Goal: Transaction & Acquisition: Purchase product/service

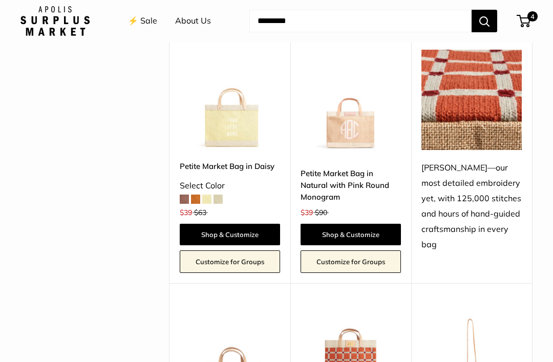
scroll to position [1808, 0]
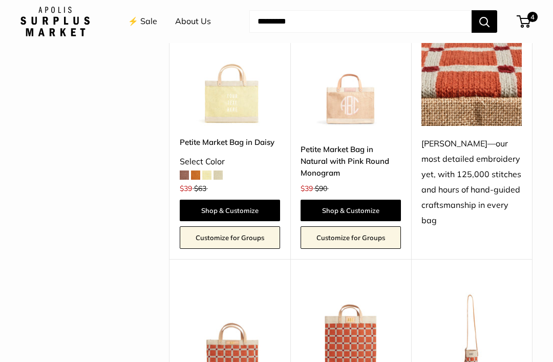
click at [356, 143] on link "Petite Market Bag in Natural with Pink Round Monogram" at bounding box center [350, 161] width 100 height 36
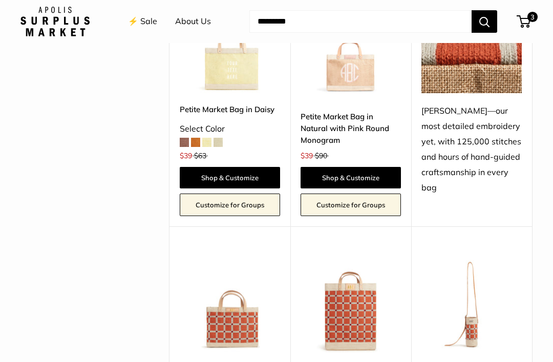
click at [385, 167] on link "Shop & Customize" at bounding box center [350, 177] width 100 height 21
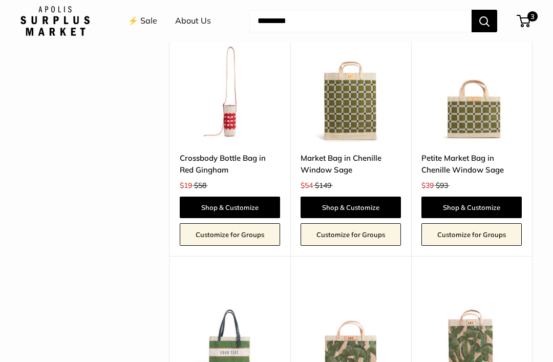
scroll to position [2291, 0]
click at [242, 152] on link "Crossbody Bottle Bag in Red Gingham" at bounding box center [230, 164] width 100 height 24
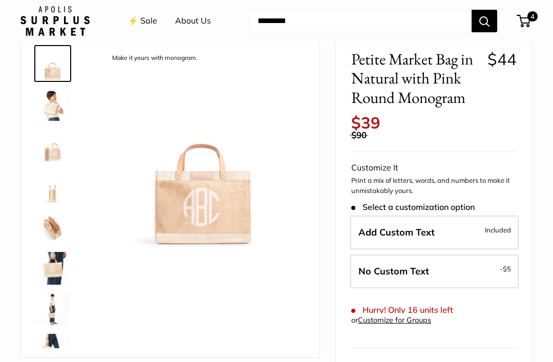
scroll to position [53, 0]
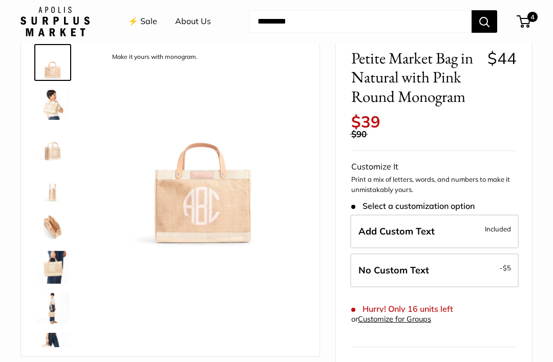
click at [471, 216] on label "Add Custom Text Included" at bounding box center [434, 231] width 168 height 34
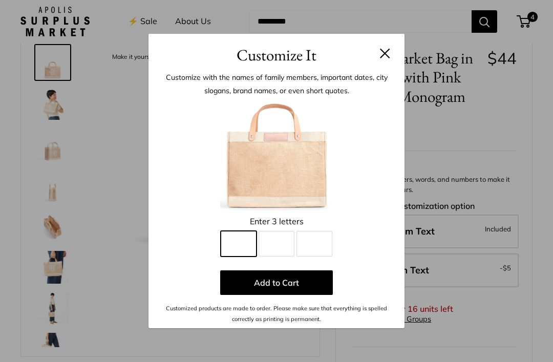
click at [239, 256] on input "Line 1" at bounding box center [239, 244] width 36 height 26
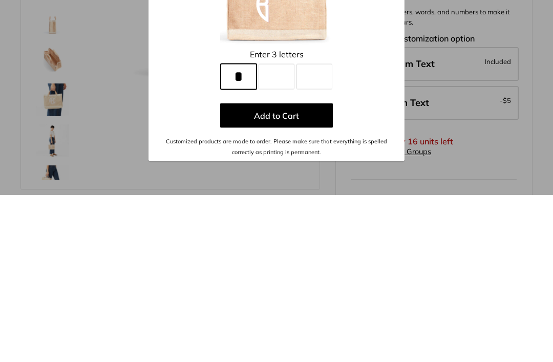
type input "*"
click at [270, 231] on input "Line 2" at bounding box center [276, 244] width 36 height 26
type input "*"
click at [319, 231] on input "Line 3" at bounding box center [314, 244] width 36 height 26
type input "*"
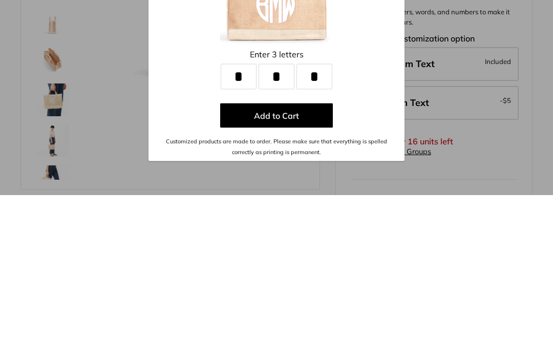
click at [304, 270] on button "Add to Cart" at bounding box center [276, 282] width 113 height 25
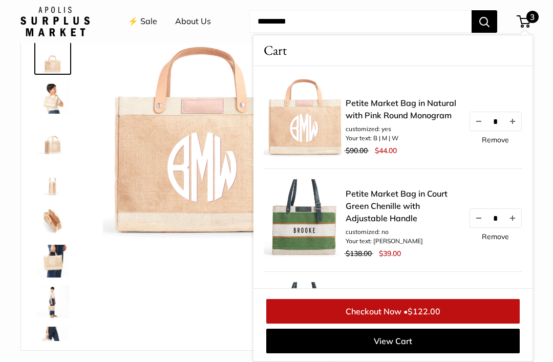
scroll to position [0, 0]
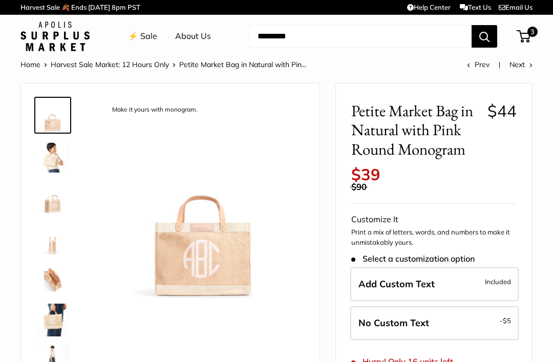
click at [449, 271] on label "Add Custom Text Included" at bounding box center [434, 284] width 168 height 34
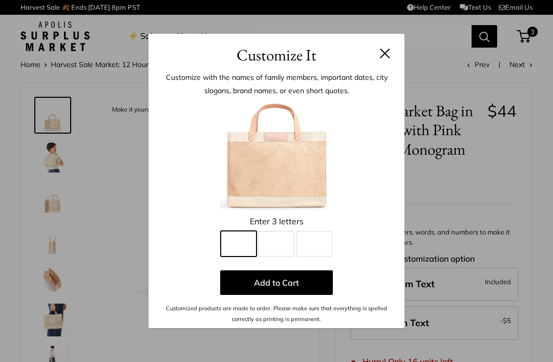
click at [239, 249] on input "Line 1" at bounding box center [239, 244] width 36 height 26
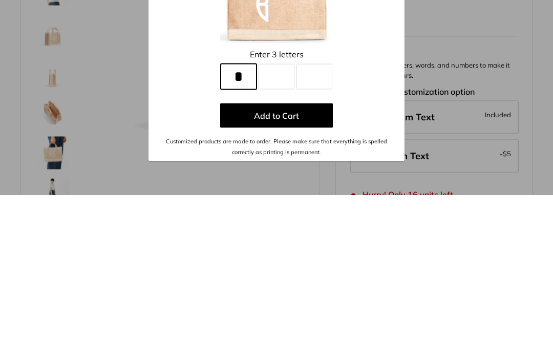
type input "*"
click at [280, 231] on input "Line 2" at bounding box center [276, 244] width 36 height 26
type input "*"
click at [314, 231] on input "Line 3" at bounding box center [314, 244] width 36 height 26
type input "*"
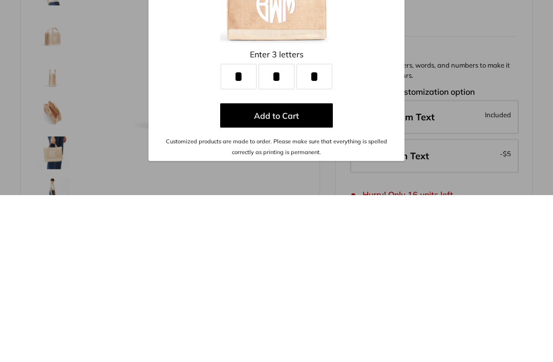
click at [315, 270] on button "Add to Cart" at bounding box center [276, 282] width 113 height 25
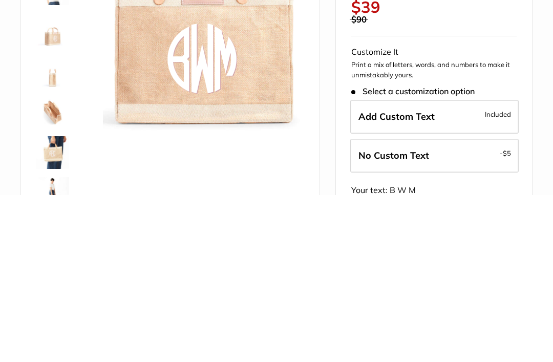
scroll to position [167, 0]
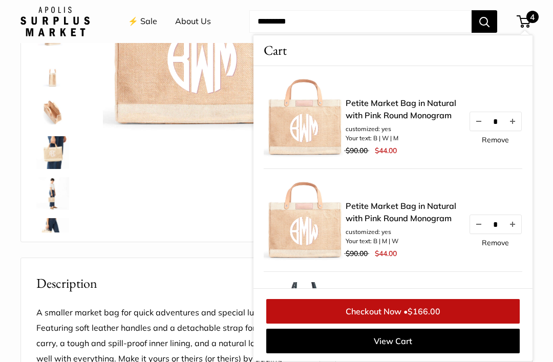
click at [506, 243] on link "Remove" at bounding box center [494, 242] width 27 height 7
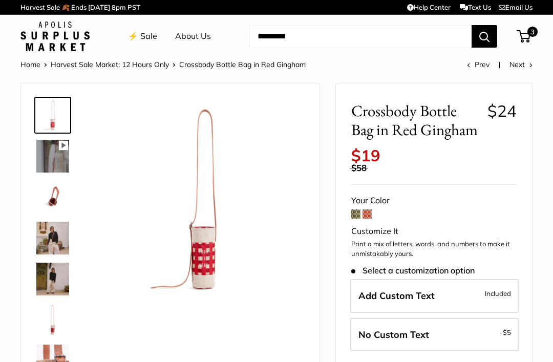
click at [56, 207] on img at bounding box center [52, 197] width 33 height 33
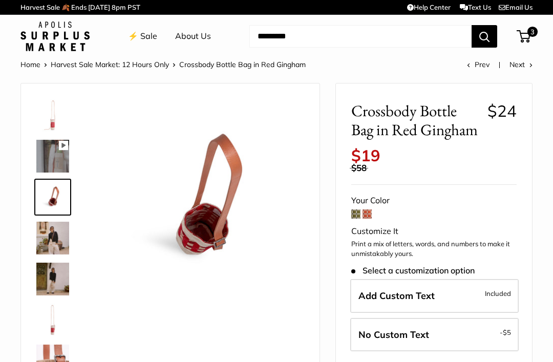
click at [49, 235] on img at bounding box center [52, 238] width 33 height 33
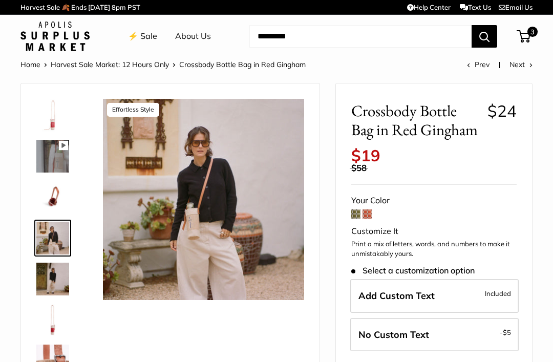
click at [43, 267] on img at bounding box center [52, 278] width 33 height 33
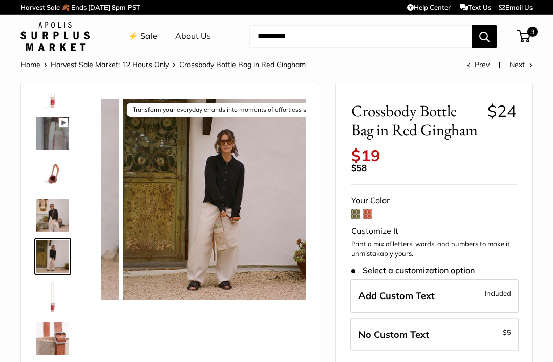
scroll to position [25, 0]
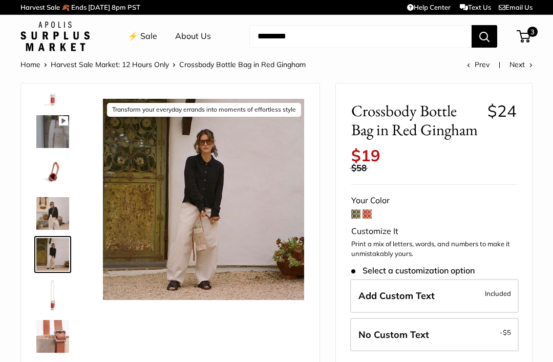
click at [46, 184] on img at bounding box center [52, 172] width 33 height 33
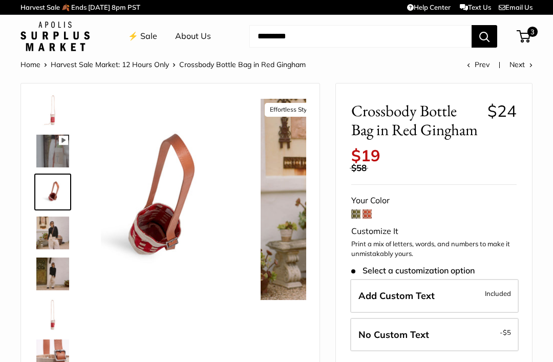
scroll to position [0, 0]
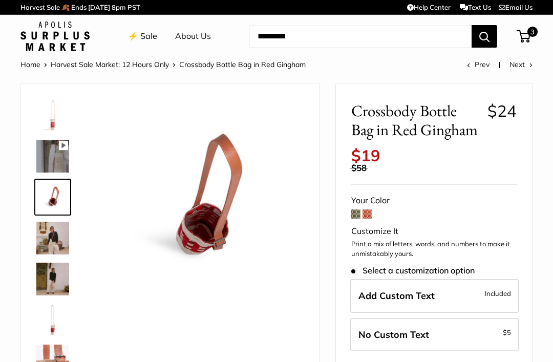
click at [47, 150] on img at bounding box center [52, 156] width 33 height 33
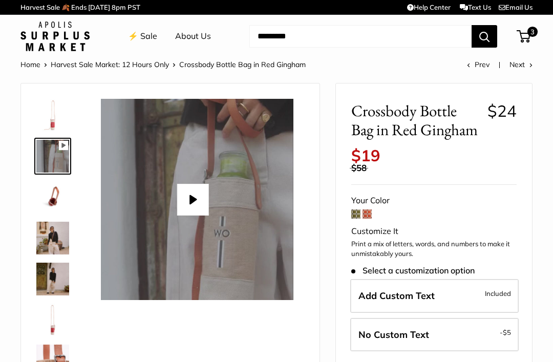
click at [49, 125] on img at bounding box center [52, 115] width 33 height 33
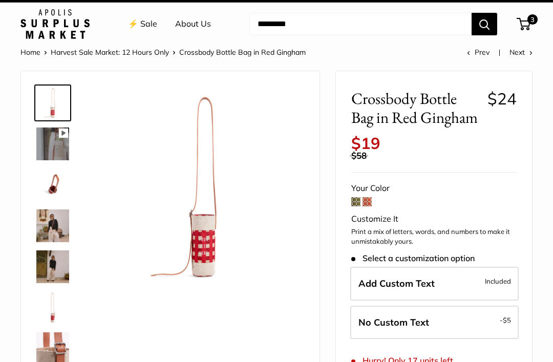
click at [213, 230] on img at bounding box center [203, 186] width 201 height 201
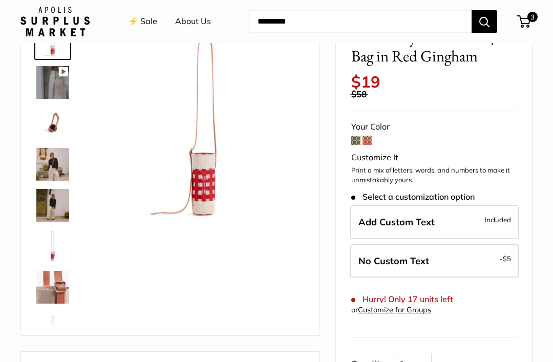
scroll to position [69, 0]
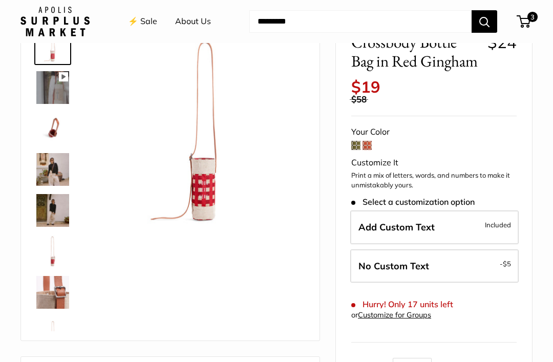
scroll to position [45, 0]
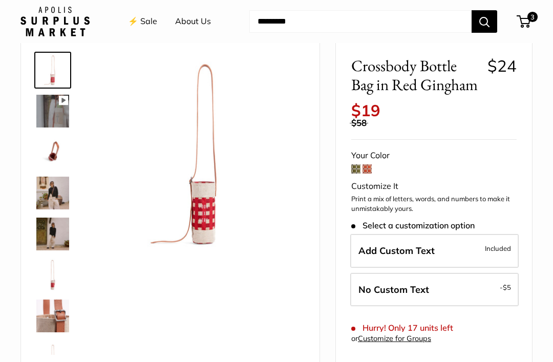
click at [142, 15] on link "⚡️ Sale" at bounding box center [142, 21] width 29 height 15
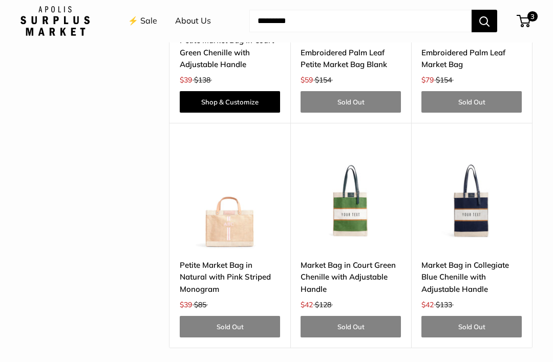
scroll to position [2636, 0]
